Goal: Information Seeking & Learning: Learn about a topic

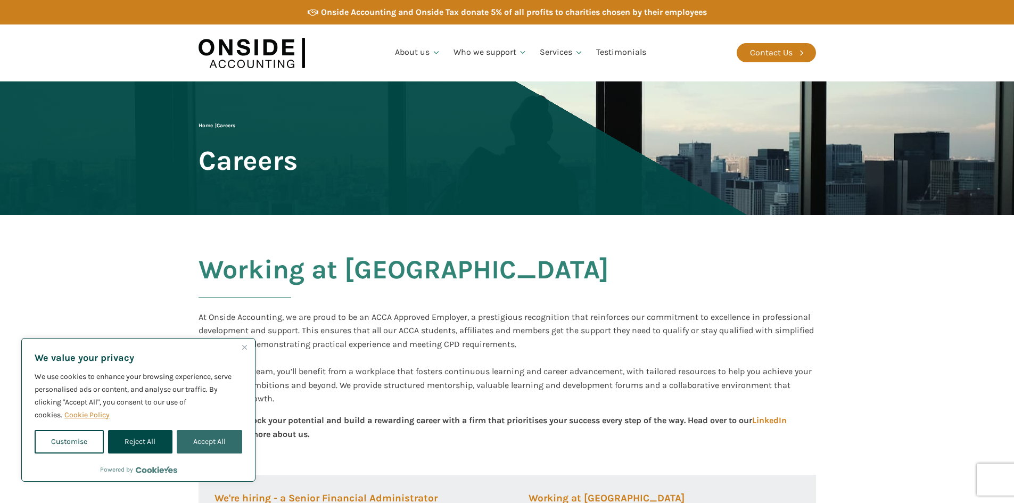
click at [189, 443] on button "Accept All" at bounding box center [209, 441] width 65 height 23
checkbox input "true"
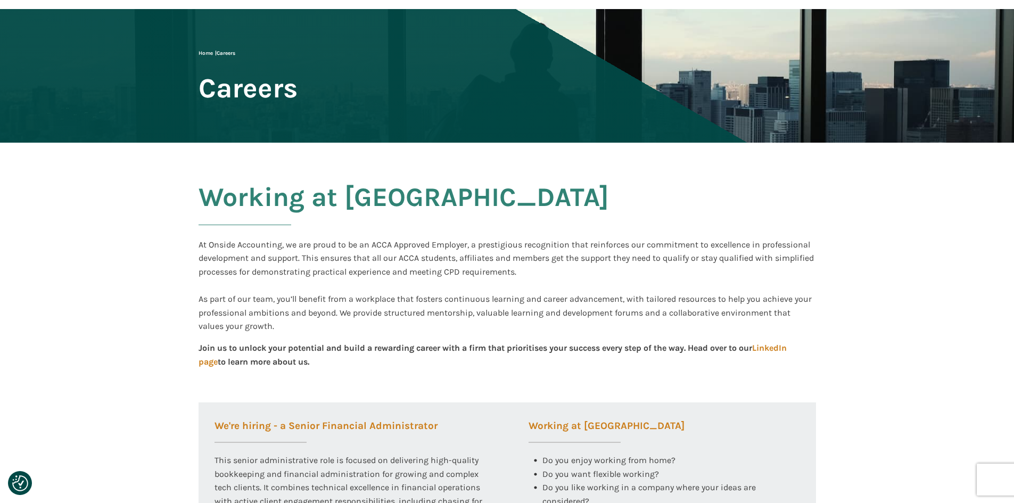
scroll to position [213, 0]
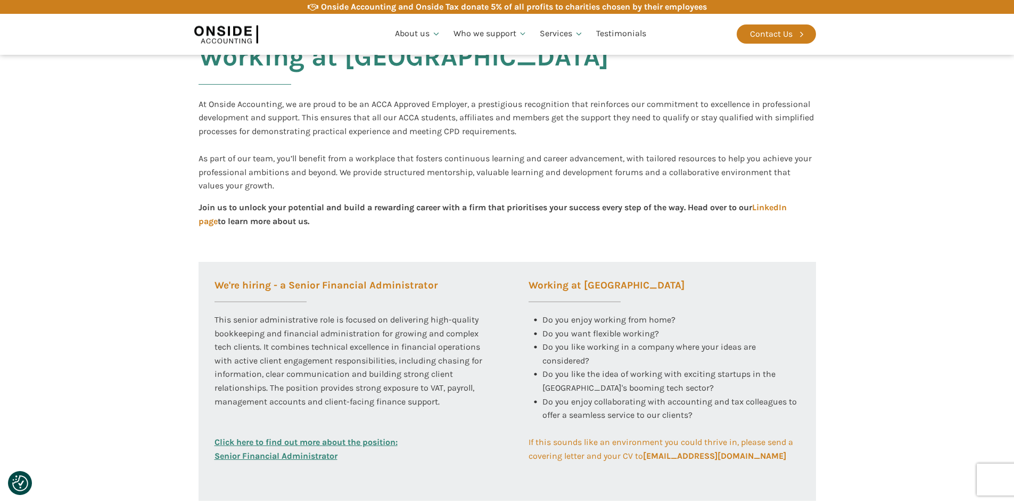
click at [259, 452] on link "Click here to find out more about the position: Senior Financial Administrator" at bounding box center [306, 448] width 183 height 27
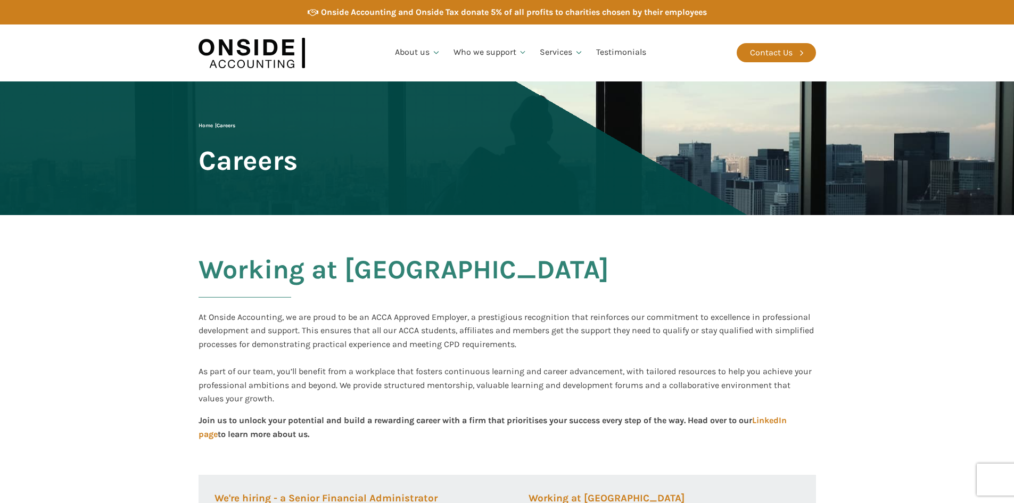
scroll to position [213, 0]
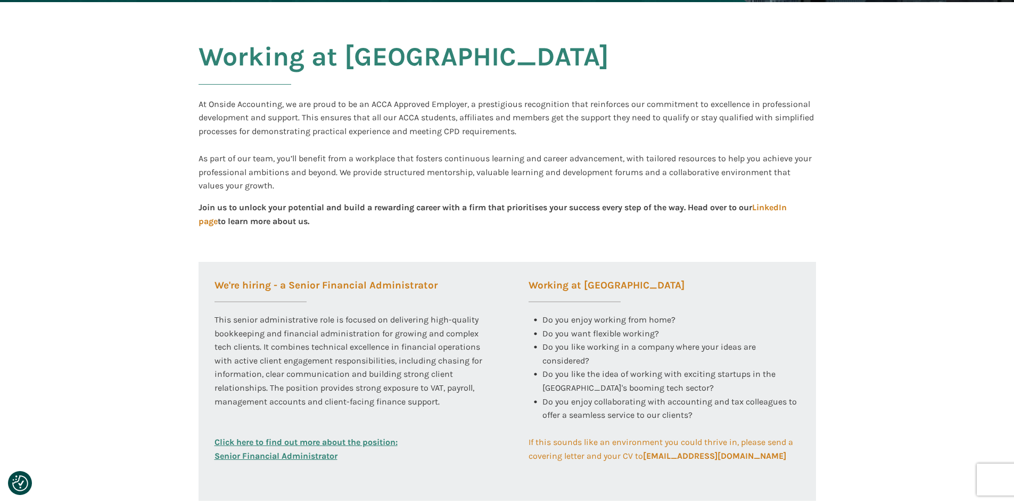
click at [264, 443] on link "Click here to find out more about the position: Senior Financial Administrator" at bounding box center [306, 448] width 183 height 27
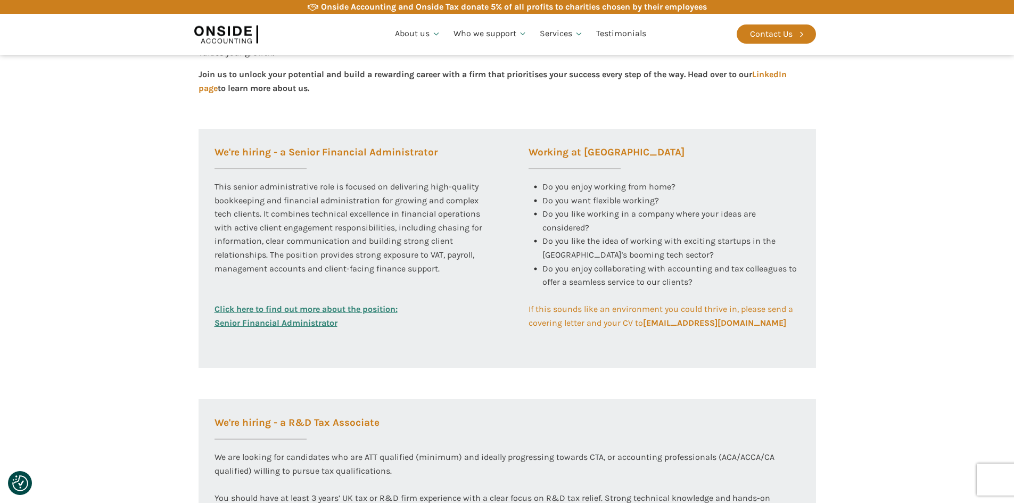
scroll to position [365, 0]
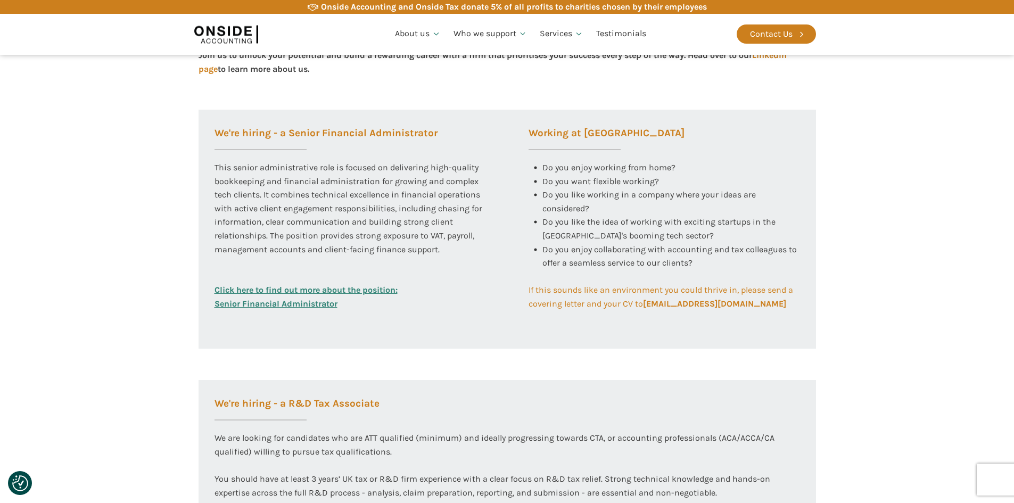
click at [285, 287] on link "Click here to find out more about the position: Senior Financial Administrator" at bounding box center [306, 296] width 183 height 27
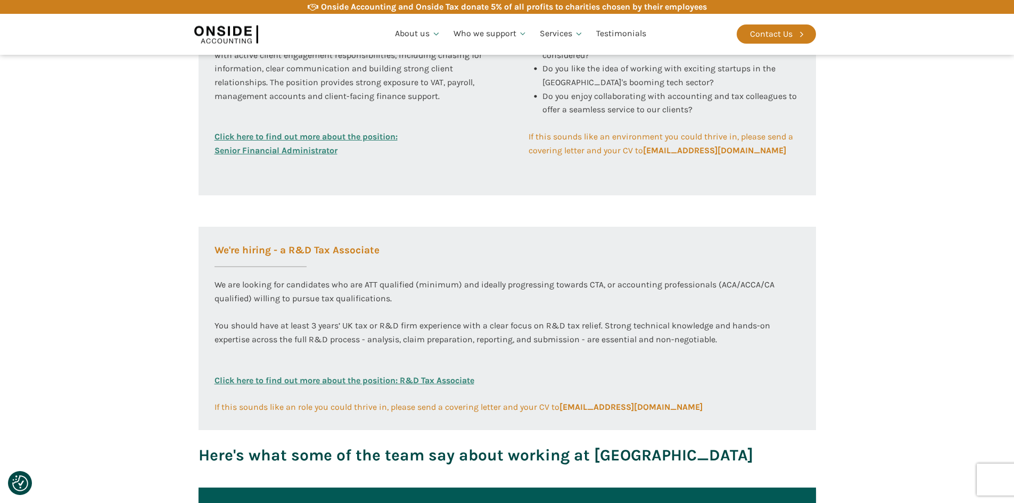
scroll to position [578, 0]
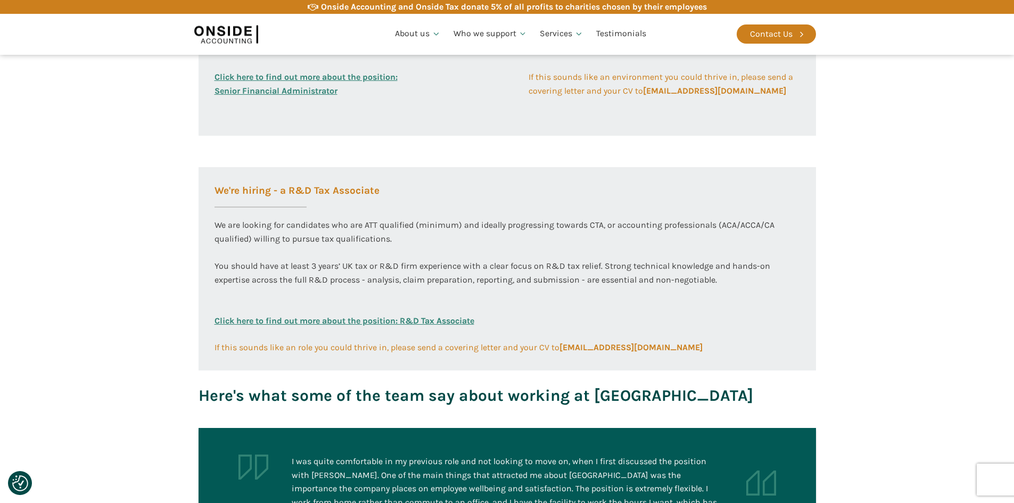
click at [408, 319] on link "Click here to find out more about the position: R&D Tax Associate" at bounding box center [345, 327] width 260 height 27
